Goal: Task Accomplishment & Management: Complete application form

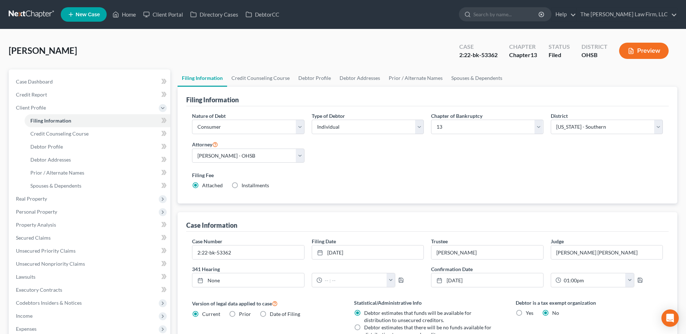
select select "1"
select select "0"
select select "3"
select select "62"
select select "0"
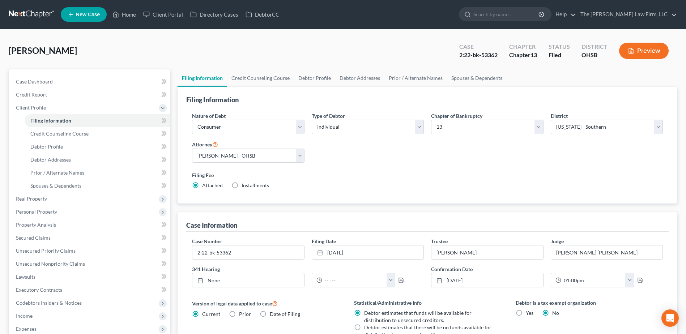
select select "36"
click at [40, 9] on link at bounding box center [32, 14] width 46 height 13
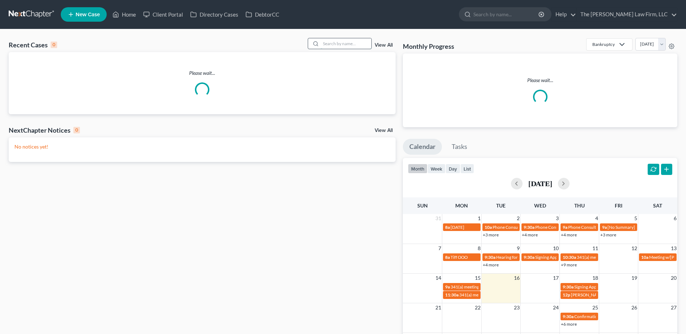
click at [338, 47] on input "search" at bounding box center [346, 43] width 51 height 10
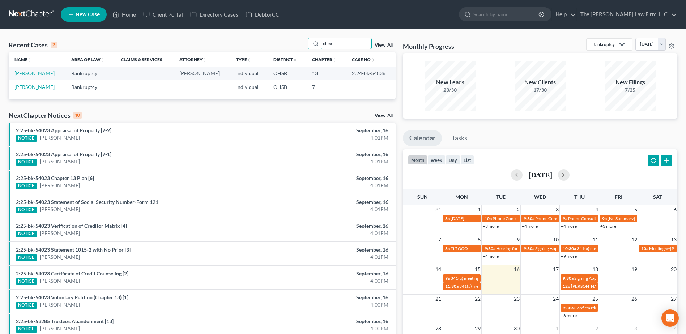
type input "chea"
click at [37, 73] on link "[PERSON_NAME]" at bounding box center [34, 73] width 40 height 6
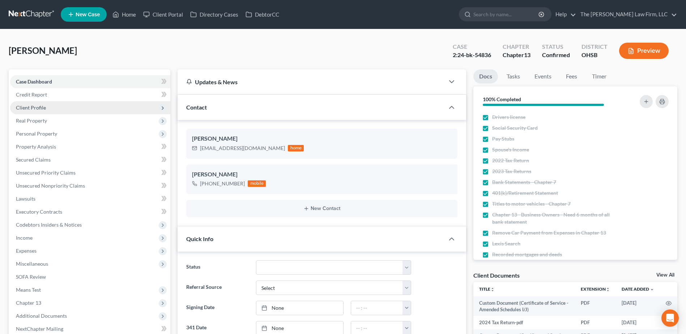
click at [34, 107] on span "Client Profile" at bounding box center [31, 108] width 30 height 6
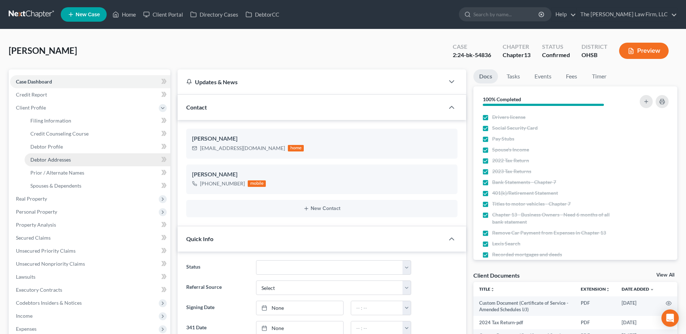
click at [54, 160] on span "Debtor Addresses" at bounding box center [50, 160] width 41 height 6
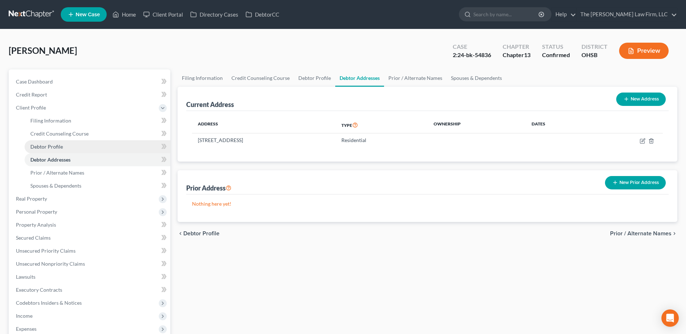
click at [54, 145] on span "Debtor Profile" at bounding box center [46, 147] width 33 height 6
select select "0"
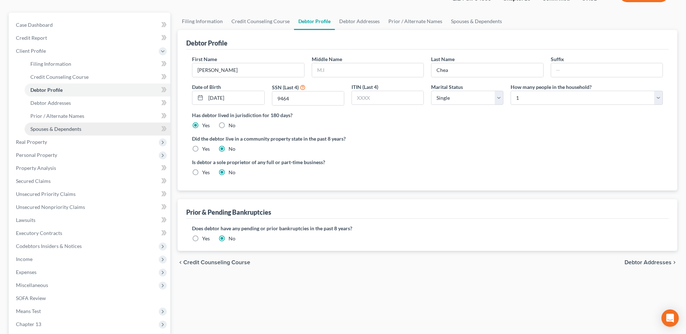
scroll to position [154, 0]
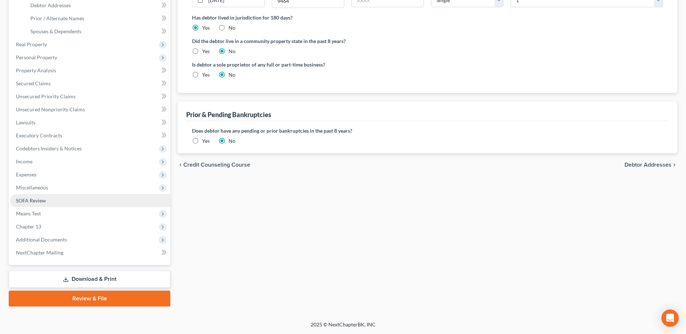
click at [34, 200] on span "SOFA Review" at bounding box center [31, 201] width 30 height 6
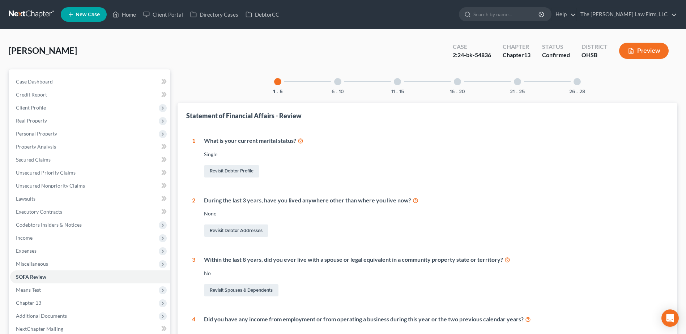
click at [573, 88] on div "26 - 28" at bounding box center [577, 81] width 25 height 25
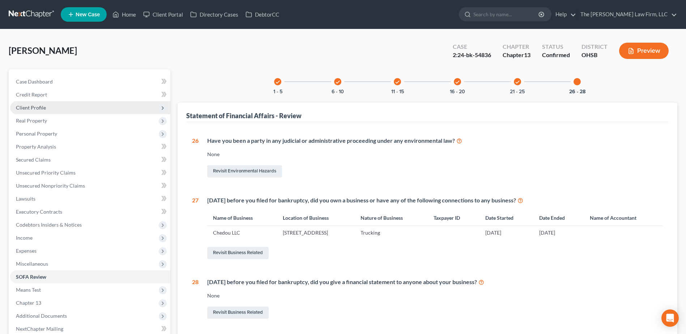
click at [33, 106] on span "Client Profile" at bounding box center [31, 108] width 30 height 6
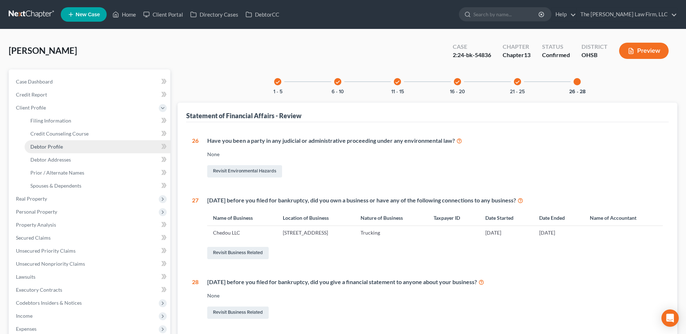
click at [47, 146] on span "Debtor Profile" at bounding box center [46, 147] width 33 height 6
select select "0"
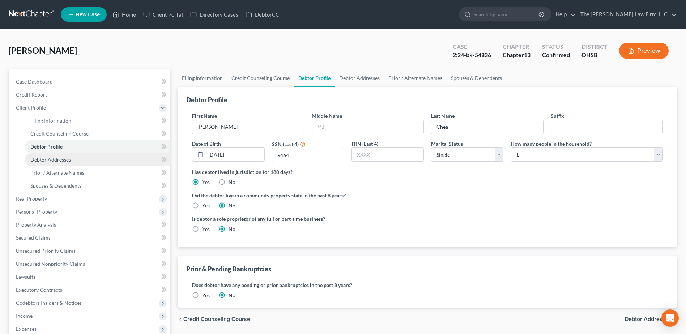
click at [69, 158] on span "Debtor Addresses" at bounding box center [50, 160] width 41 height 6
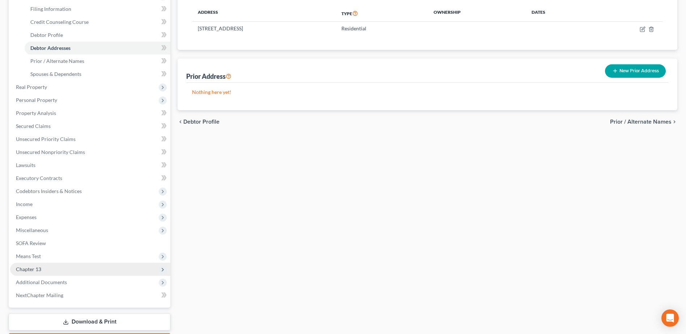
scroll to position [154, 0]
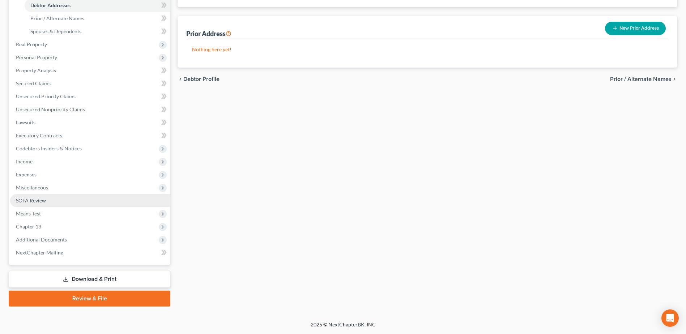
click at [58, 202] on link "SOFA Review" at bounding box center [90, 200] width 160 height 13
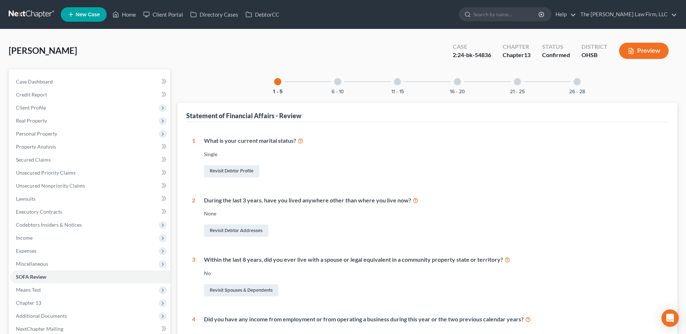
click at [574, 88] on div "26 - 28" at bounding box center [577, 81] width 25 height 25
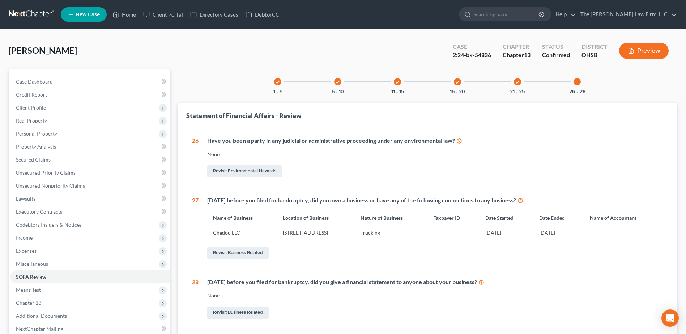
click at [27, 15] on link at bounding box center [32, 14] width 46 height 13
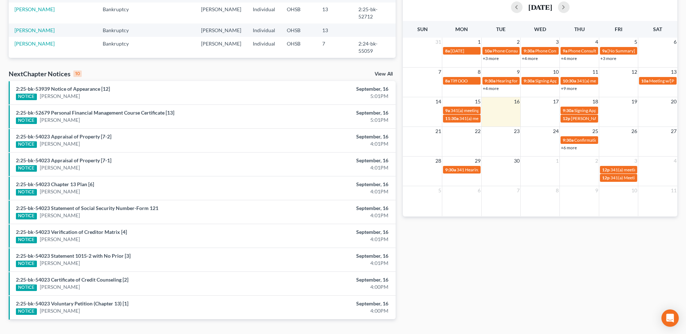
scroll to position [186, 0]
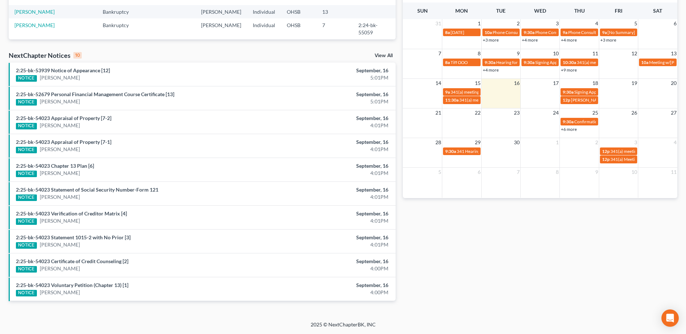
click at [388, 55] on link "View All" at bounding box center [384, 55] width 18 height 5
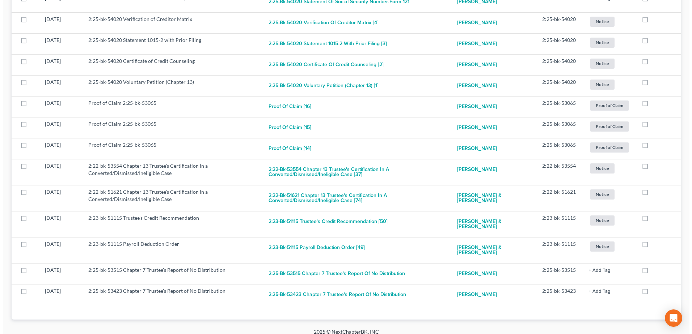
scroll to position [687, 0]
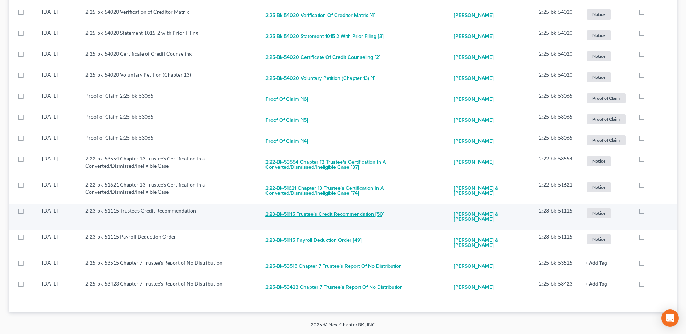
click at [283, 217] on button "2:23-bk-51115 Trustee's Credit Recommendation [50]" at bounding box center [325, 214] width 119 height 14
checkbox input "true"
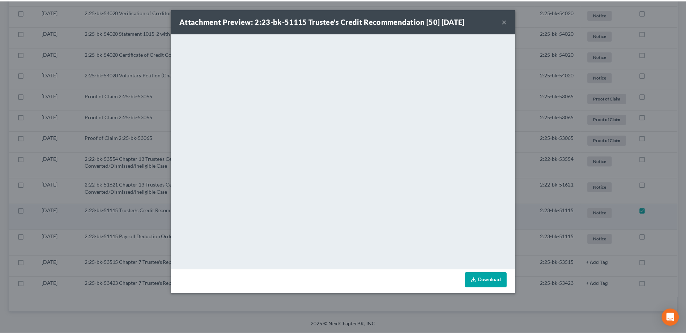
scroll to position [661, 0]
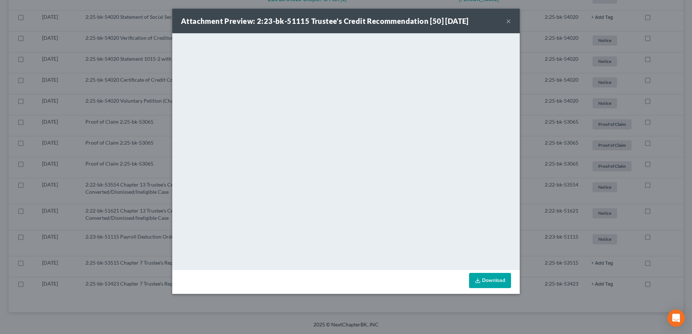
click at [510, 18] on button "×" at bounding box center [508, 21] width 5 height 9
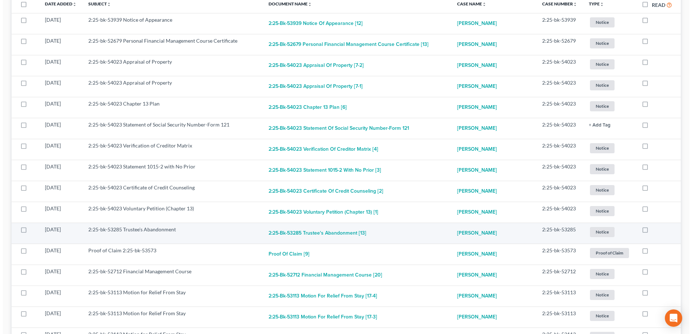
scroll to position [0, 0]
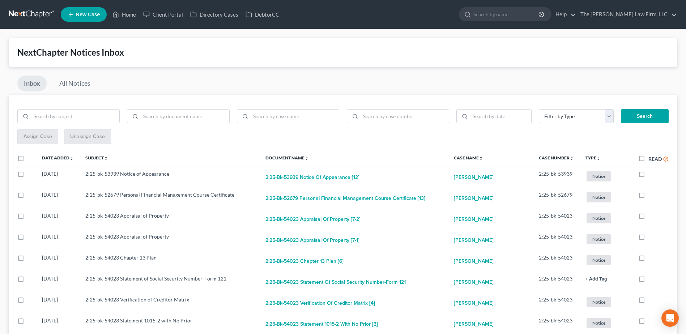
click at [649, 160] on label "Read" at bounding box center [659, 159] width 20 height 8
click at [652, 160] on input "Read" at bounding box center [654, 157] width 5 height 5
checkbox input "true"
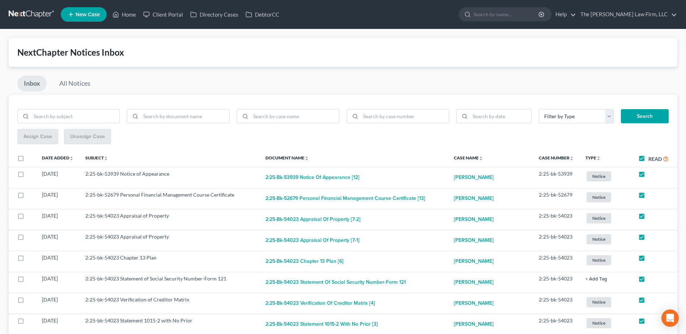
checkbox input "true"
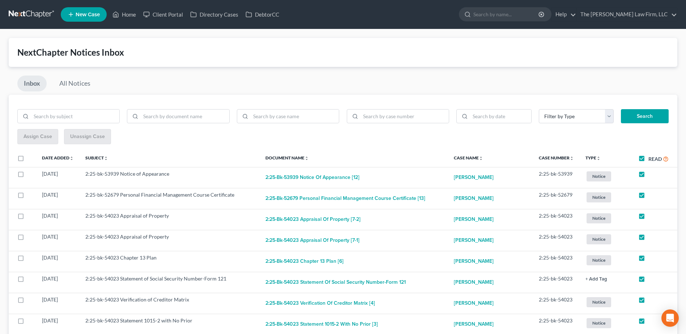
checkbox input "true"
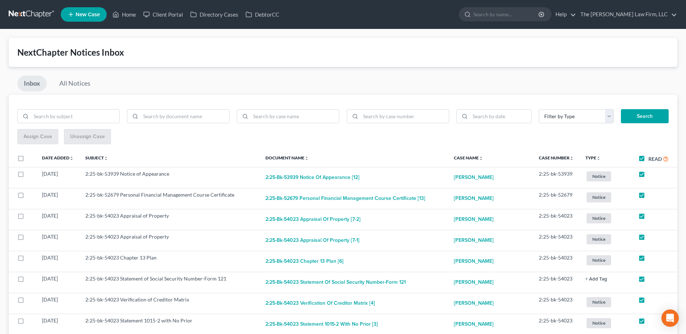
checkbox input "true"
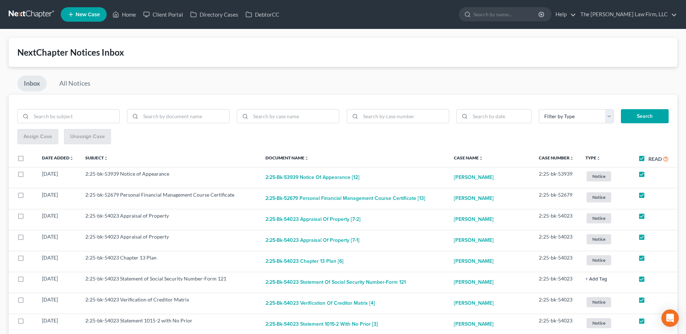
checkbox input "true"
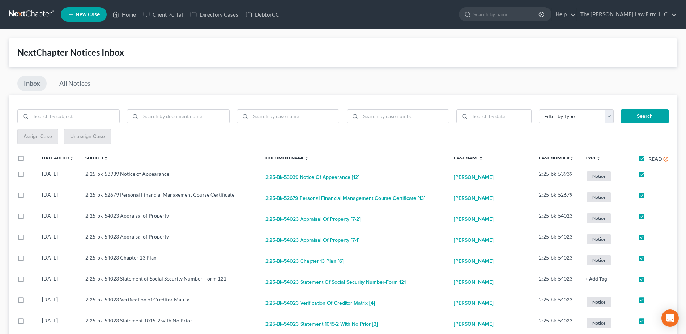
checkbox input "true"
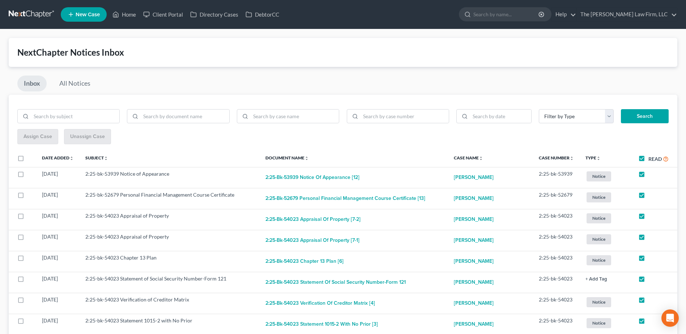
checkbox input "true"
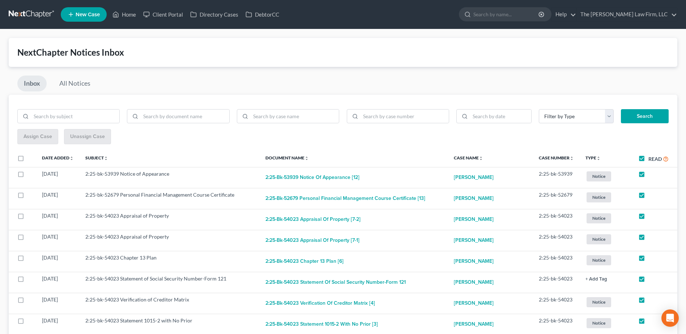
checkbox input "true"
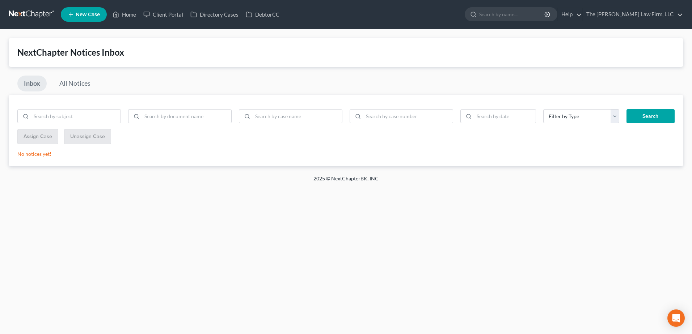
click at [34, 14] on link at bounding box center [32, 14] width 46 height 13
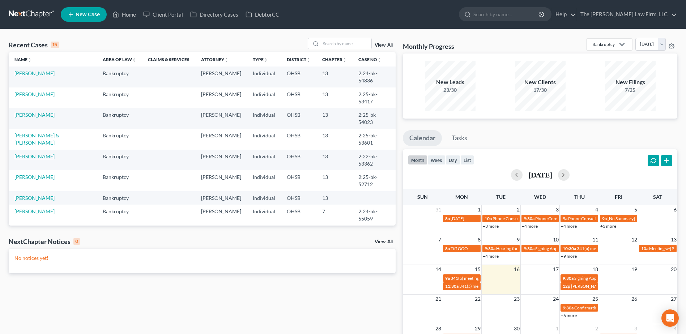
click at [35, 153] on link "[PERSON_NAME]" at bounding box center [34, 156] width 40 height 6
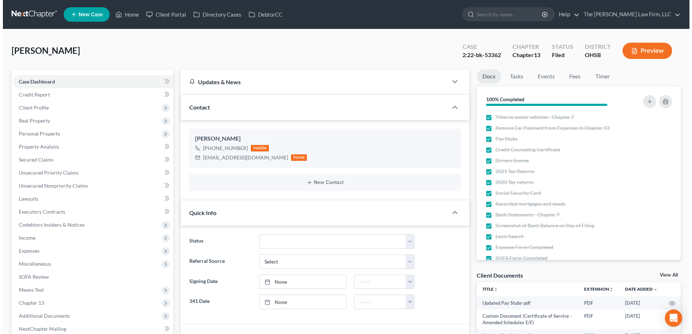
scroll to position [1957, 0]
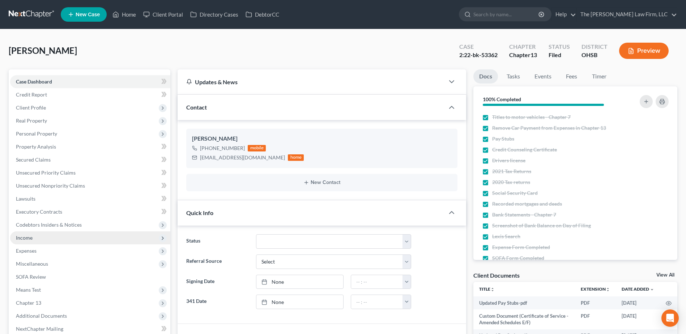
click at [30, 237] on span "Income" at bounding box center [24, 238] width 17 height 6
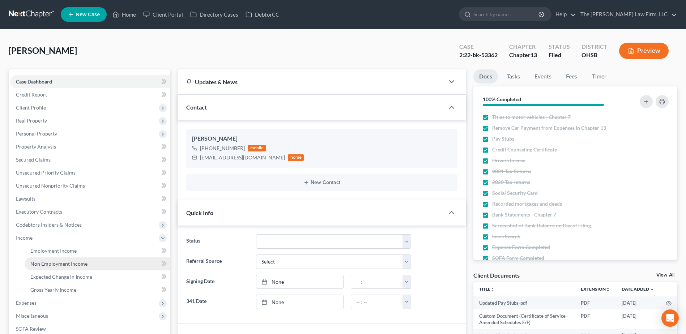
click at [42, 261] on span "Non Employment Income" at bounding box center [58, 264] width 57 height 6
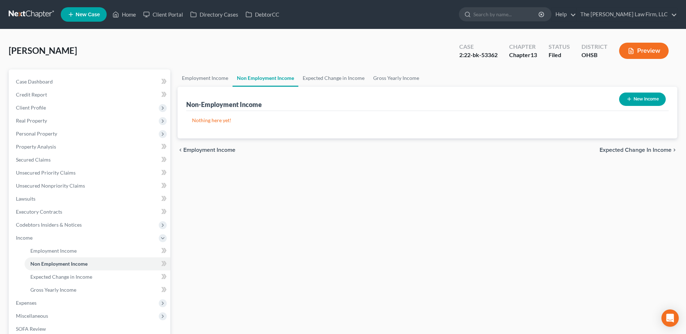
click at [642, 97] on button "New Income" at bounding box center [642, 99] width 47 height 13
select select "0"
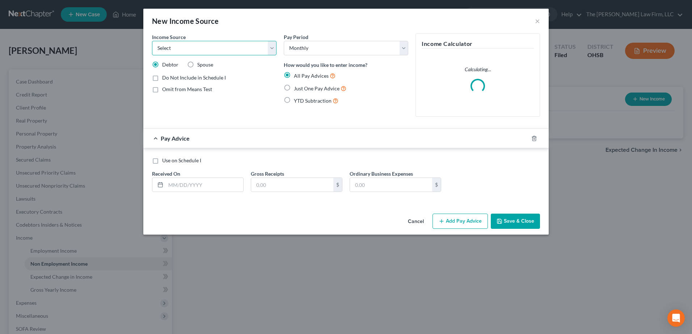
click at [200, 44] on select "Select Unemployment Disability (from employer) Pension Retirement Social Securi…" at bounding box center [214, 48] width 124 height 14
select select "4"
click at [152, 41] on select "Select Unemployment Disability (from employer) Pension Retirement Social Securi…" at bounding box center [214, 48] width 124 height 14
click at [162, 89] on label "Omit from Means Test" at bounding box center [187, 89] width 50 height 7
click at [165, 89] on input "Omit from Means Test" at bounding box center [167, 88] width 5 height 5
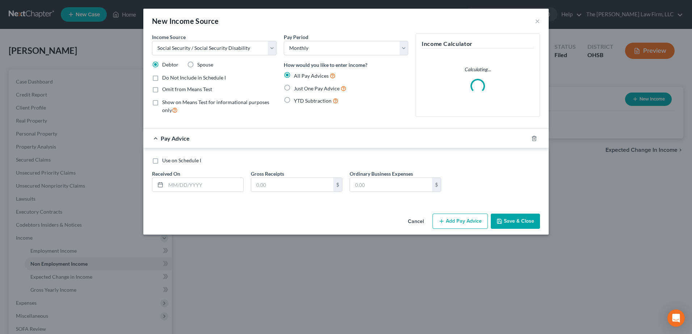
checkbox input "true"
click at [294, 88] on label "Just One Pay Advice" at bounding box center [320, 88] width 52 height 8
click at [297, 88] on input "Just One Pay Advice" at bounding box center [299, 86] width 5 height 5
radio input "true"
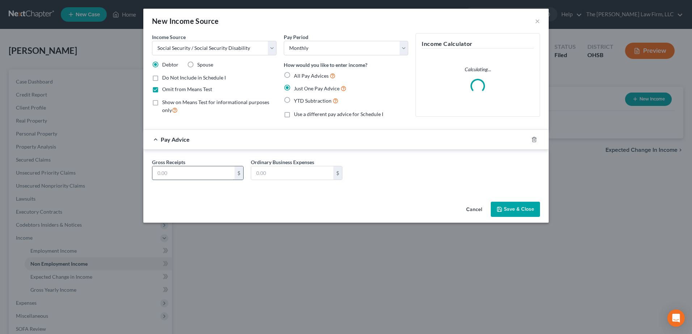
click at [217, 171] on input "text" at bounding box center [193, 173] width 82 height 14
type input "2,010.00"
click at [511, 208] on button "Save & Close" at bounding box center [515, 209] width 49 height 15
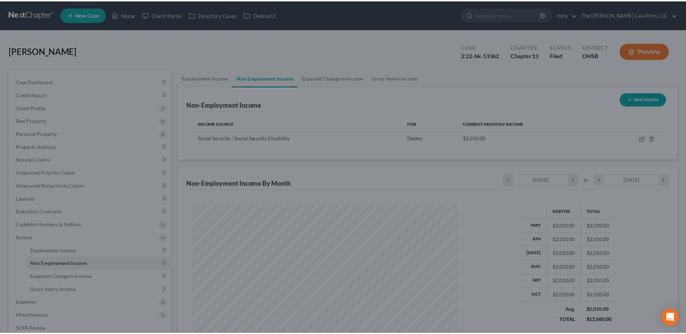
scroll to position [361621, 361472]
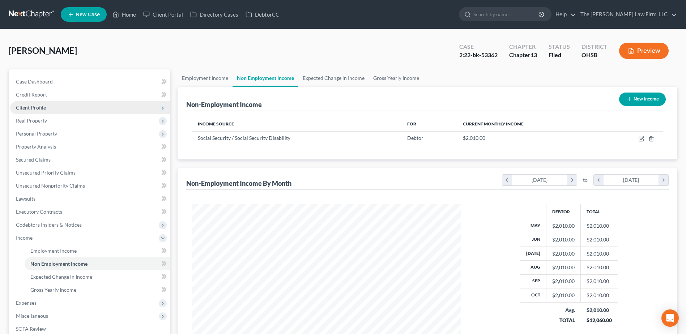
click at [32, 105] on span "Client Profile" at bounding box center [31, 108] width 30 height 6
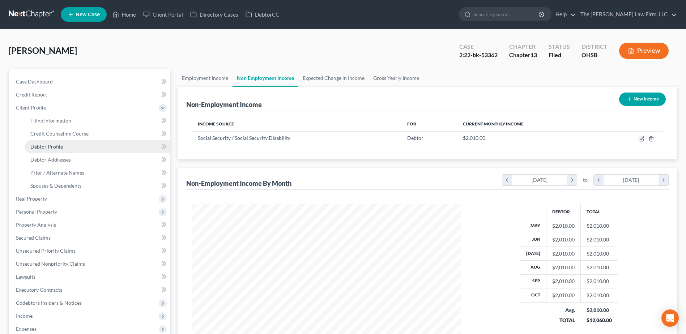
click at [63, 145] on link "Debtor Profile" at bounding box center [98, 146] width 146 height 13
select select "0"
select select "1"
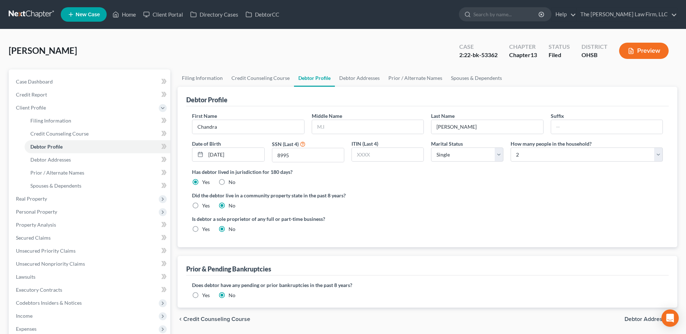
radio input "true"
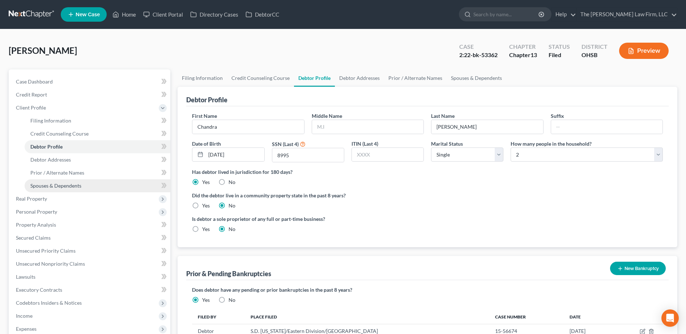
click at [55, 184] on span "Spouses & Dependents" at bounding box center [55, 186] width 51 height 6
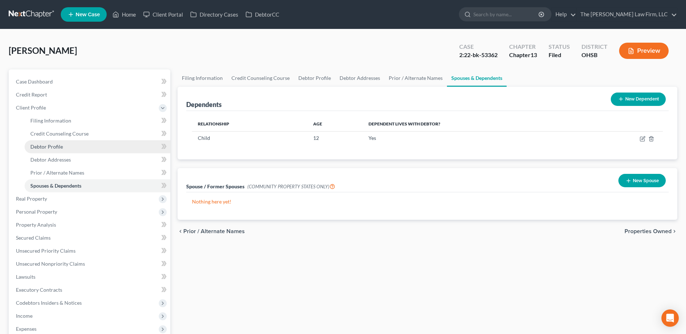
click at [73, 147] on link "Debtor Profile" at bounding box center [98, 146] width 146 height 13
select select "0"
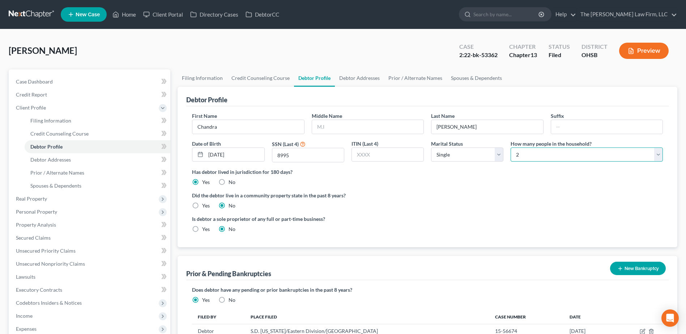
click at [541, 151] on select "Select 1 2 3 4 5 6 7 8 9 10 11 12 13 14 15 16 17 18 19 20" at bounding box center [587, 155] width 152 height 14
select select "2"
click at [511, 148] on select "Select 1 2 3 4 5 6 7 8 9 10 11 12 13 14 15 16 17 18 19 20" at bounding box center [587, 155] width 152 height 14
click at [77, 185] on span "Spouses & Dependents" at bounding box center [55, 186] width 51 height 6
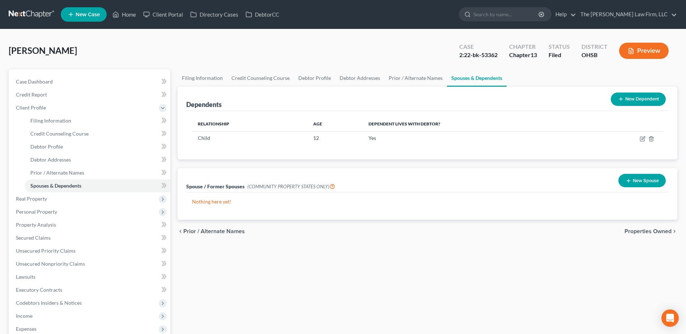
click at [637, 99] on button "New Dependent" at bounding box center [638, 99] width 55 height 13
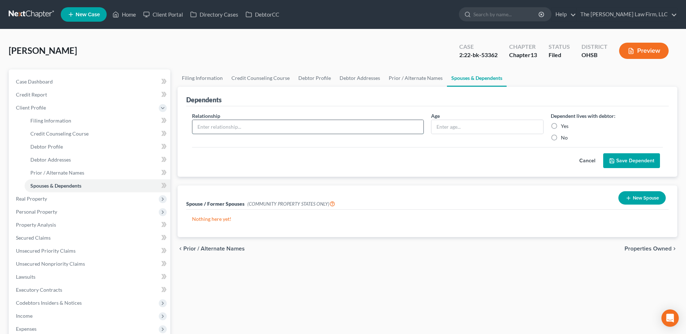
click at [315, 124] on input "text" at bounding box center [307, 127] width 231 height 14
type input "Mother"
type input "75"
click at [561, 126] on label "Yes" at bounding box center [565, 126] width 8 height 7
click at [564, 126] on input "Yes" at bounding box center [566, 125] width 5 height 5
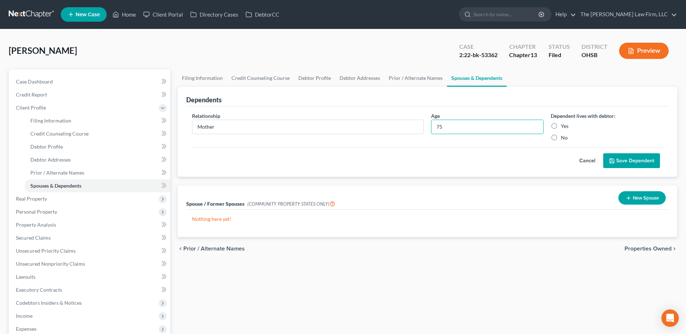
radio input "true"
click at [640, 159] on button "Save Dependent" at bounding box center [631, 160] width 57 height 15
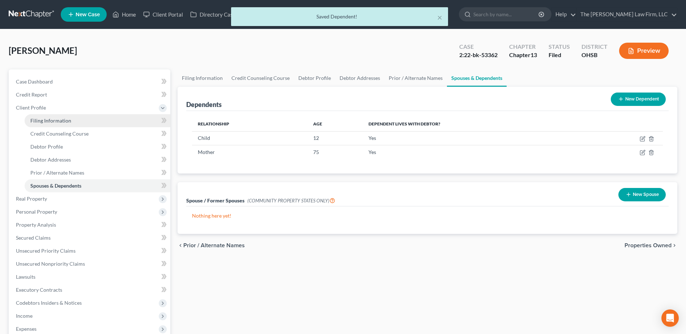
click at [58, 120] on span "Filing Information" at bounding box center [50, 121] width 41 height 6
select select "1"
select select "0"
select select "3"
select select "36"
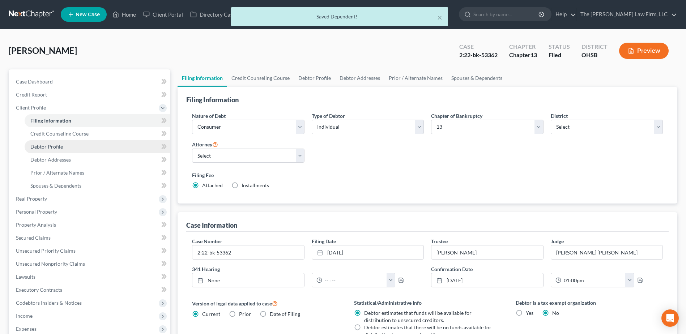
click at [58, 143] on link "Debtor Profile" at bounding box center [98, 146] width 146 height 13
select select "0"
select select "2"
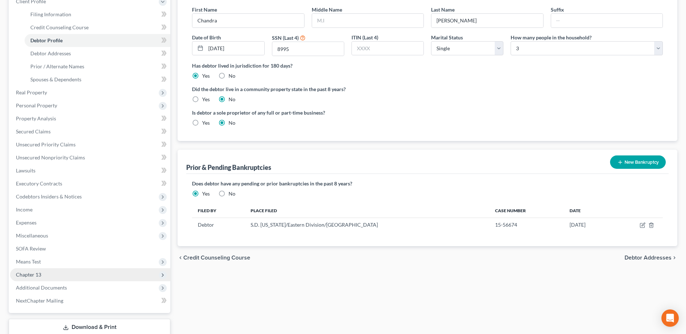
scroll to position [109, 0]
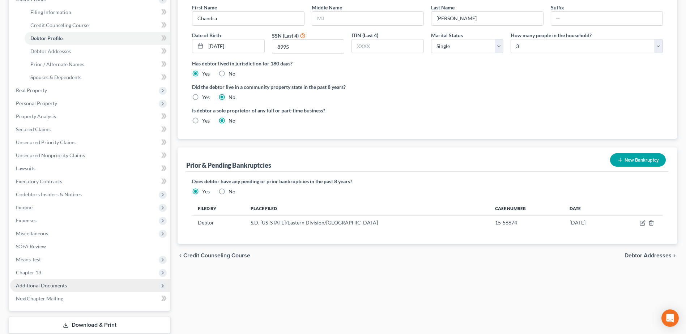
click at [45, 285] on span "Additional Documents" at bounding box center [41, 286] width 51 height 6
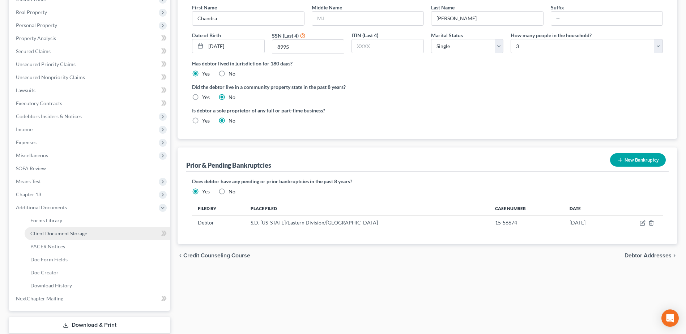
click at [77, 236] on span "Client Document Storage" at bounding box center [58, 233] width 57 height 6
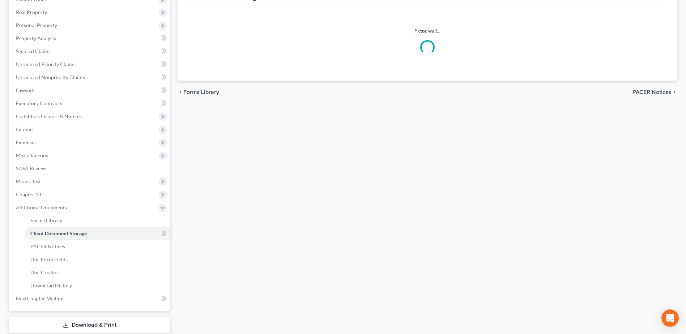
select select "7"
select select "53"
select select "61"
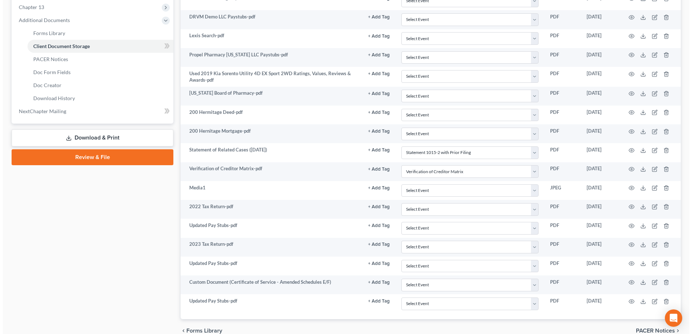
scroll to position [332, 0]
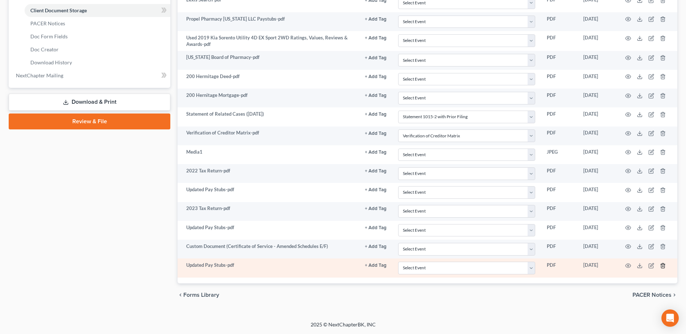
click at [662, 264] on polyline "button" at bounding box center [663, 264] width 4 height 0
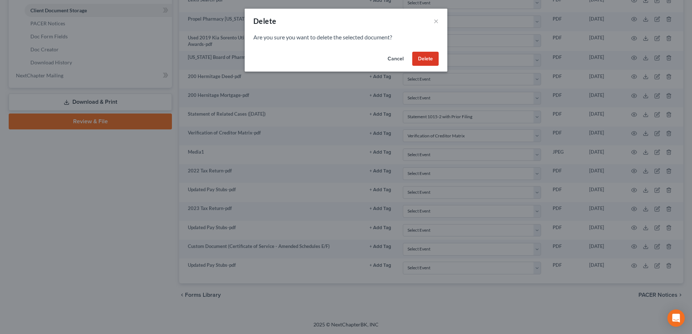
click at [430, 56] on button "Delete" at bounding box center [425, 59] width 26 height 14
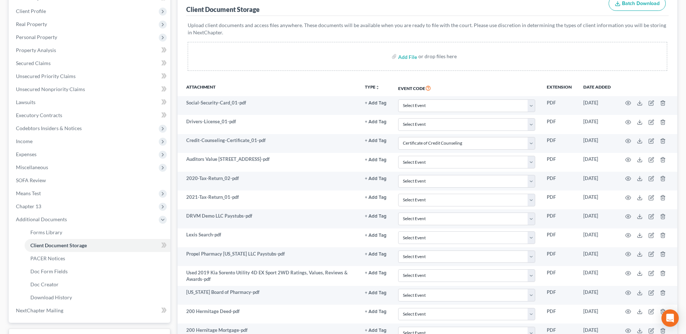
scroll to position [0, 0]
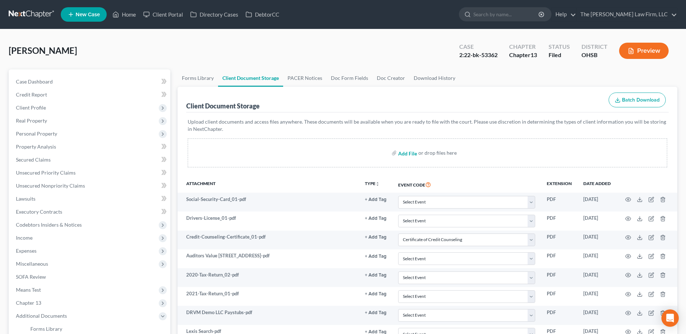
click at [404, 152] on input "file" at bounding box center [406, 153] width 17 height 13
type input "C:\fakepath\Updated Pay Stubs.pdf"
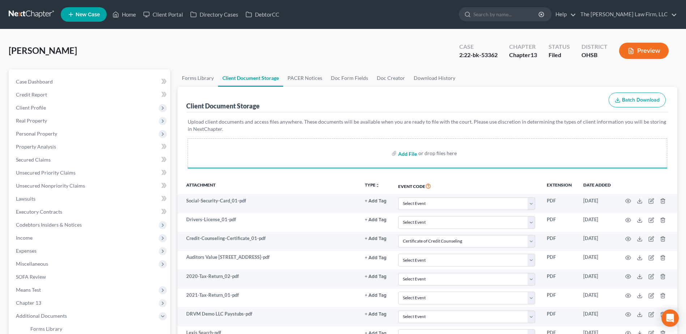
click at [406, 156] on input "file" at bounding box center [406, 153] width 17 height 13
select select "7"
select select "53"
select select "61"
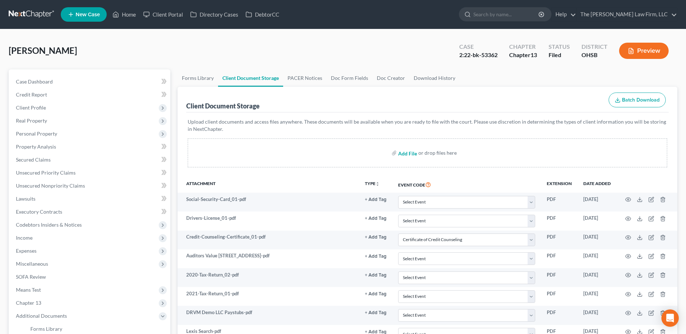
type input "C:\fakepath\Mother's Social Security Income.pdf"
select select "7"
select select "53"
select select "61"
click at [40, 234] on span "Income" at bounding box center [90, 238] width 160 height 13
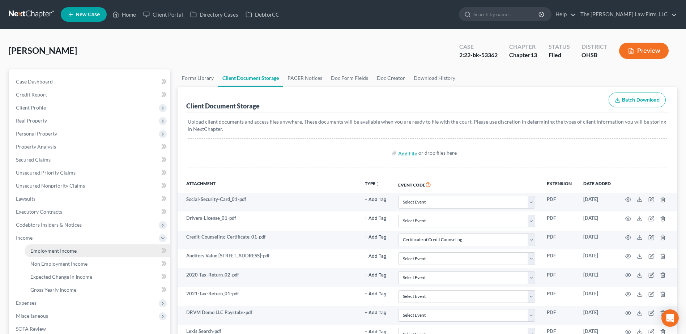
click at [41, 245] on link "Employment Income" at bounding box center [98, 251] width 146 height 13
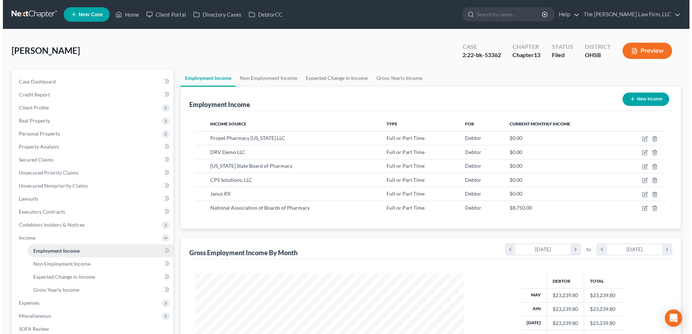
scroll to position [134, 283]
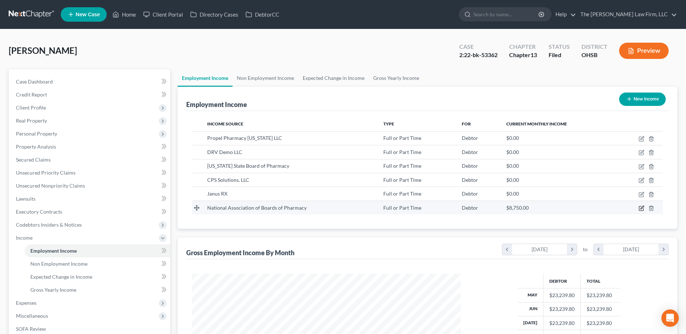
click at [644, 209] on icon "button" at bounding box center [642, 208] width 6 height 6
select select "0"
select select "14"
select select "2"
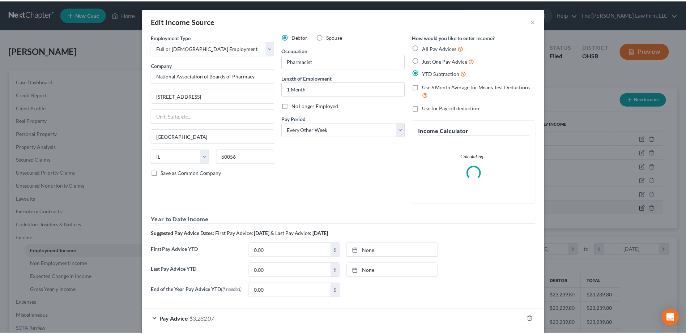
scroll to position [135, 286]
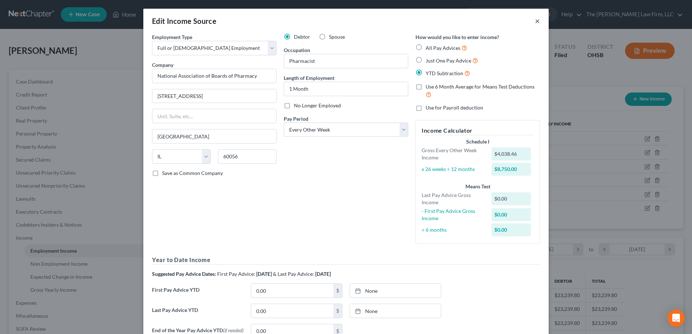
click at [535, 20] on button "×" at bounding box center [537, 21] width 5 height 9
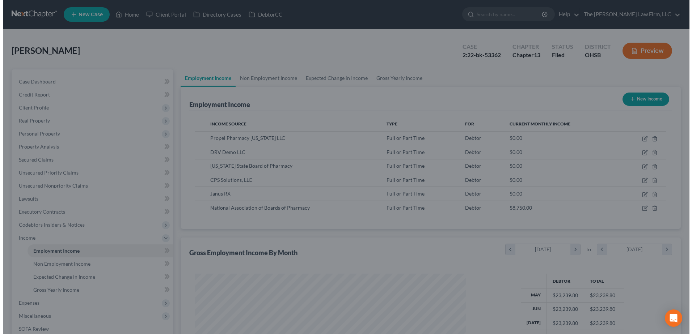
scroll to position [361621, 361472]
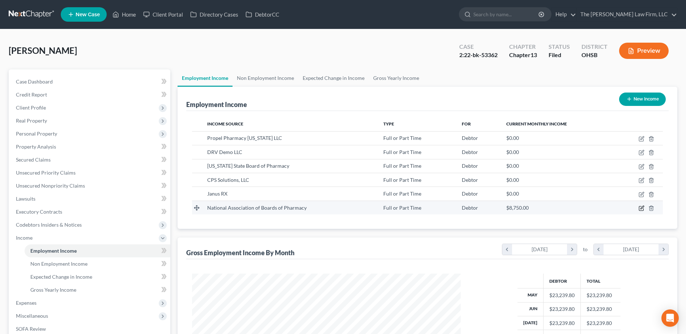
click at [639, 207] on icon "button" at bounding box center [641, 209] width 4 height 4
select select "0"
select select "14"
select select "2"
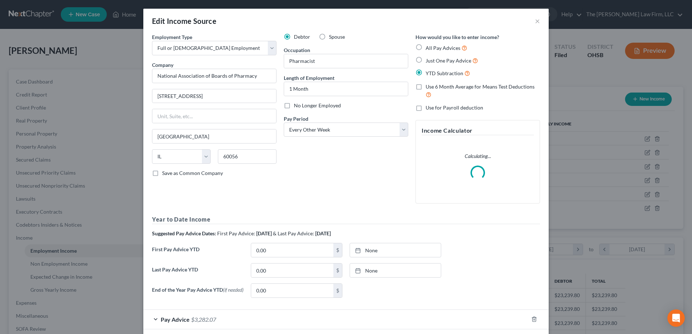
scroll to position [135, 286]
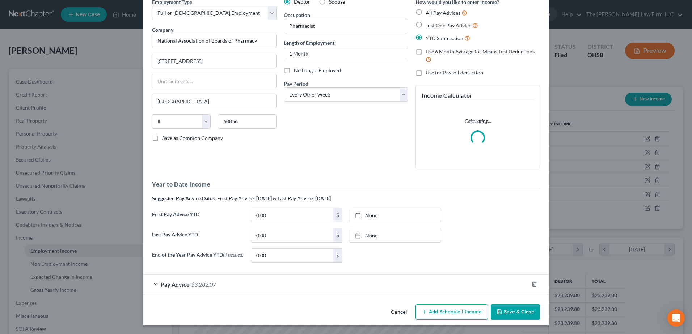
click at [226, 288] on div "Pay Advice $3,282.07" at bounding box center [335, 284] width 385 height 19
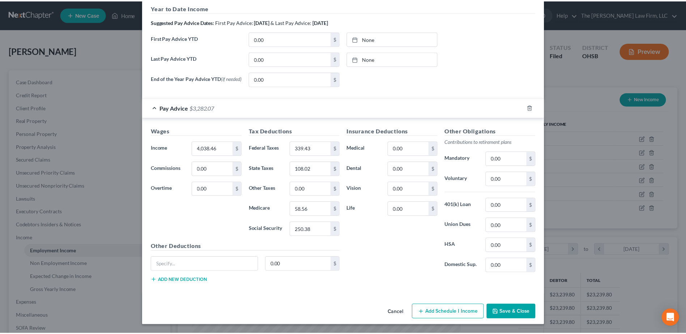
scroll to position [254, 0]
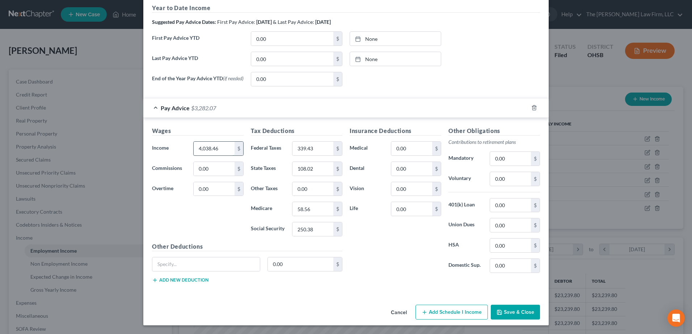
click at [207, 148] on input "4,038.46" at bounding box center [214, 149] width 41 height 14
type input "4,038.46"
type input "264.17"
type input "96.84"
type input "53.60"
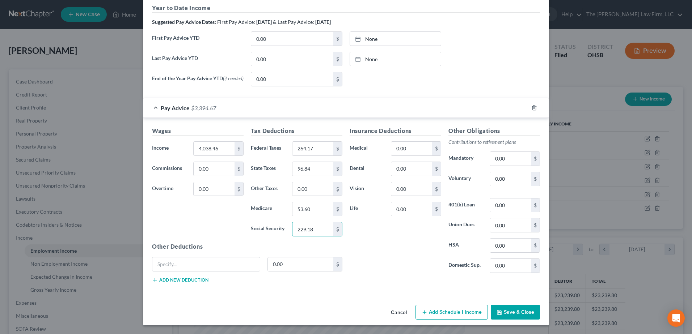
type input "229.18"
click at [397, 171] on input "0.00" at bounding box center [411, 169] width 41 height 14
type input "78.26"
click at [415, 152] on input "0.00" at bounding box center [411, 149] width 41 height 14
type input "250.00"
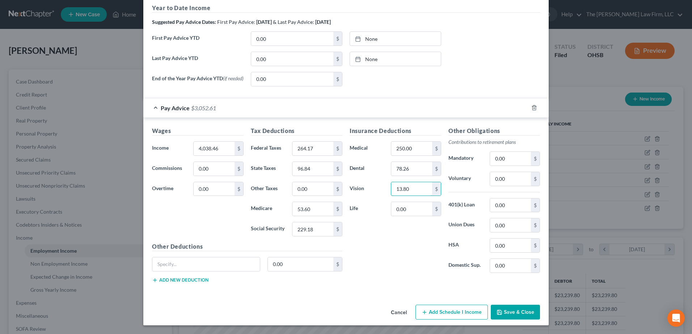
type input "13.80"
click at [193, 254] on div "Other Deductions 0.00 $ Add new deduction" at bounding box center [247, 265] width 198 height 47
click at [196, 262] on input "text" at bounding box center [205, 265] width 107 height 14
type input "Supplemental Insurance"
type input "45.78"
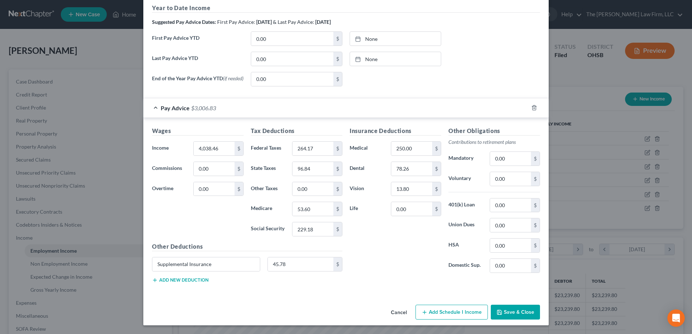
click at [517, 311] on button "Save & Close" at bounding box center [515, 312] width 49 height 15
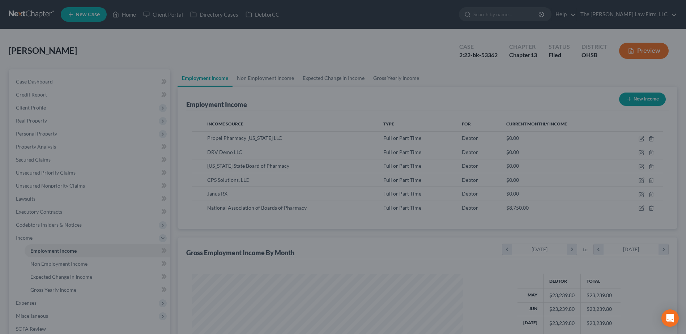
scroll to position [361621, 361472]
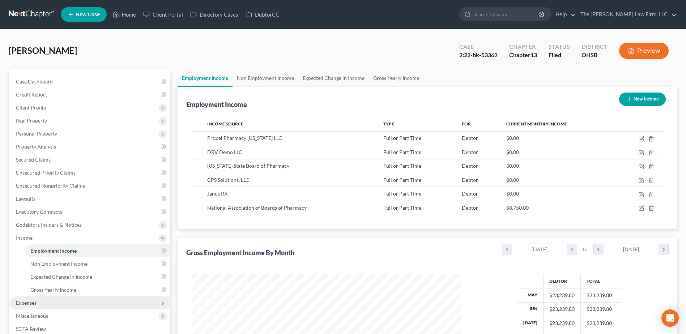
click at [24, 298] on span "Expenses" at bounding box center [90, 303] width 160 height 13
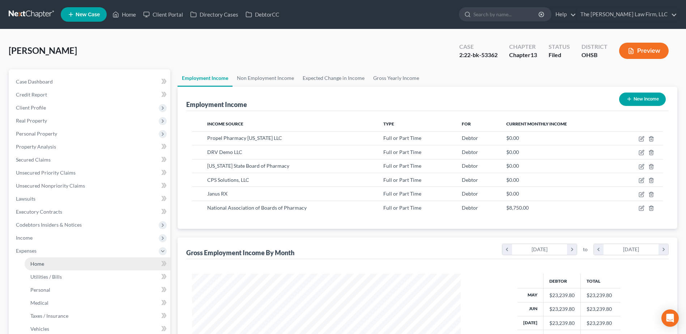
click at [40, 261] on span "Home" at bounding box center [37, 264] width 14 height 6
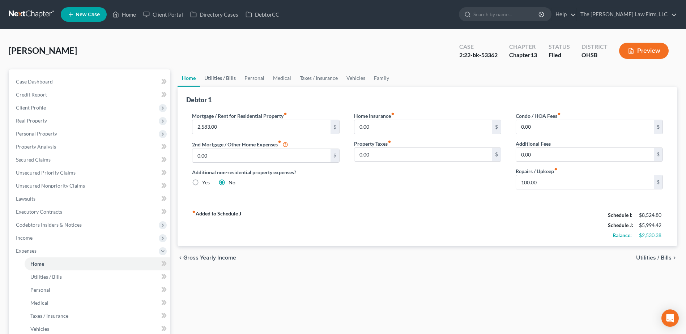
click at [219, 72] on link "Utilities / Bills" at bounding box center [220, 77] width 40 height 17
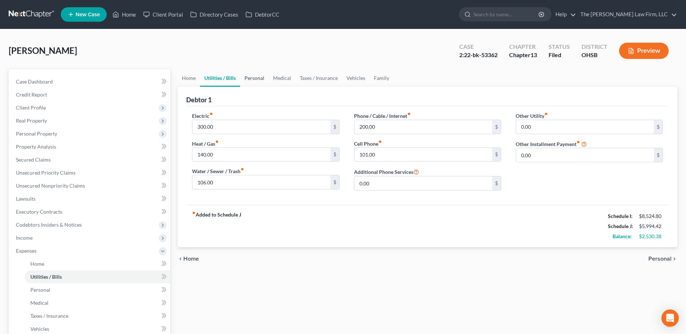
click at [258, 75] on link "Personal" at bounding box center [254, 77] width 29 height 17
